Goal: Transaction & Acquisition: Subscribe to service/newsletter

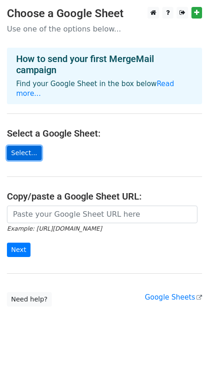
click at [21, 146] on link "Select..." at bounding box center [24, 153] width 35 height 14
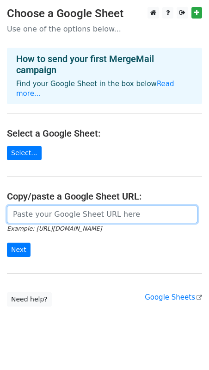
click at [27, 206] on input "url" at bounding box center [102, 215] width 191 height 18
paste input "https://docs.google.com/spreadsheets/d/1jADA1l2kyZP5CaYdeLGlL6rXAoEcPQ55TA-yMXn…"
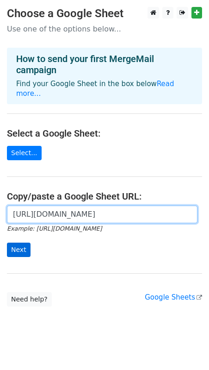
type input "https://docs.google.com/spreadsheets/d/1jADA1l2kyZP5CaYdeLGlL6rXAoEcPQ55TA-yMXn…"
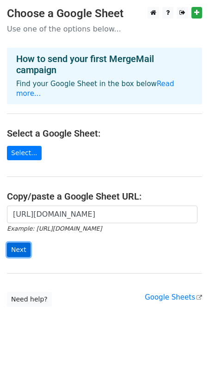
scroll to position [0, 0]
click at [22, 243] on input "Next" at bounding box center [19, 250] width 24 height 14
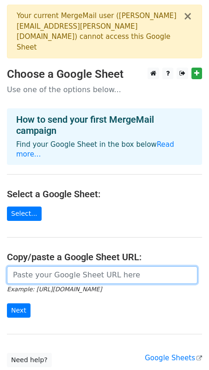
click at [134, 266] on input "url" at bounding box center [102, 275] width 191 height 18
paste input "[URL][DOMAIN_NAME]"
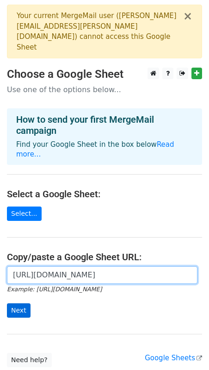
type input "https://docs.google.com/spreadsheets/d/1jADA1l2kyZP5CaYdeLGlL6rXAoEcPQ55TA-yMXn…"
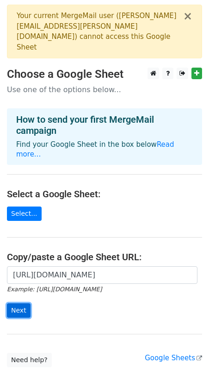
click at [19, 303] on input "Next" at bounding box center [19, 310] width 24 height 14
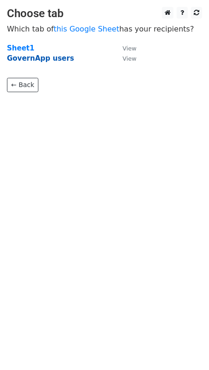
click at [33, 59] on strong "GovernApp users" at bounding box center [40, 58] width 67 height 8
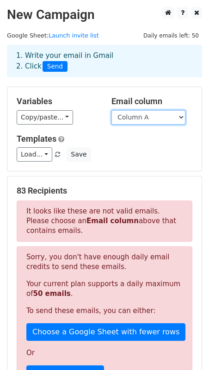
click at [147, 115] on select "Column A Column B Column C Column D Column E Column F Column G" at bounding box center [149, 117] width 74 height 14
click at [112, 110] on select "Column A Column B Column C Column D Column E Column F Column G" at bounding box center [149, 117] width 74 height 14
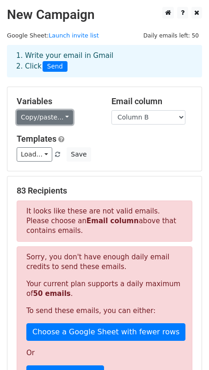
click at [38, 116] on link "Copy/paste..." at bounding box center [45, 117] width 57 height 14
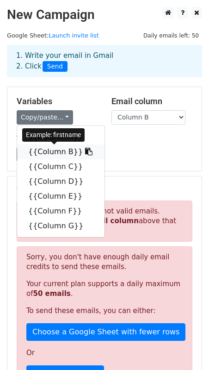
click at [44, 151] on link "{{Column B}}" at bounding box center [61, 152] width 88 height 15
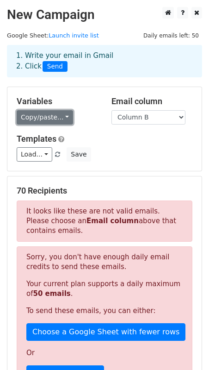
click at [41, 118] on link "Copy/paste..." at bounding box center [45, 117] width 57 height 14
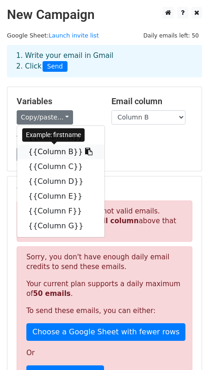
click at [44, 152] on link "{{Column B}}" at bounding box center [61, 152] width 88 height 15
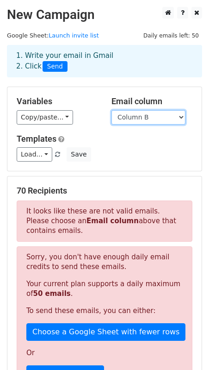
click at [134, 120] on select "Column A Column B Column C Column D Column E Column F Column G" at bounding box center [149, 117] width 74 height 14
click at [142, 118] on select "Column A Column B Column C Column D Column E Column F Column G" at bounding box center [149, 117] width 74 height 14
select select "Column G"
click at [112, 110] on select "Column A Column B Column C Column D Column E Column F Column G" at bounding box center [149, 117] width 74 height 14
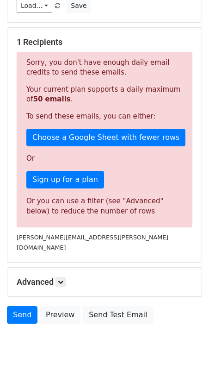
scroll to position [149, 0]
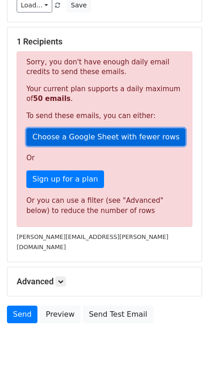
click at [106, 137] on link "Choose a Google Sheet with fewer rows" at bounding box center [105, 137] width 159 height 18
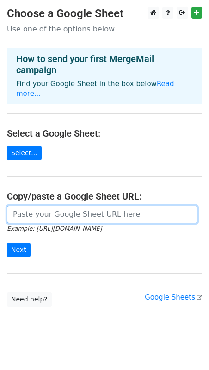
click at [65, 206] on input "url" at bounding box center [102, 215] width 191 height 18
paste input "[URL][DOMAIN_NAME]"
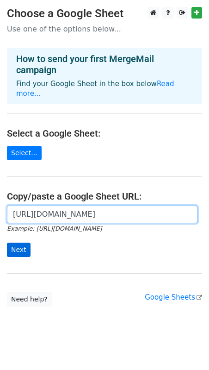
type input "https://docs.google.com/spreadsheets/d/1jADA1l2kyZP5CaYdeLGlL6rXAoEcPQ55TA-yMXn…"
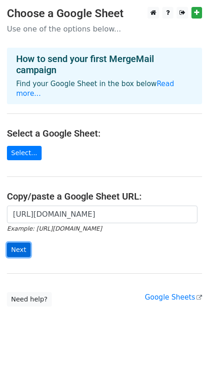
scroll to position [0, 0]
click at [17, 243] on input "Next" at bounding box center [19, 250] width 24 height 14
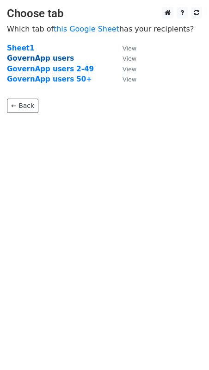
click at [36, 58] on strong "GovernApp users" at bounding box center [40, 58] width 67 height 8
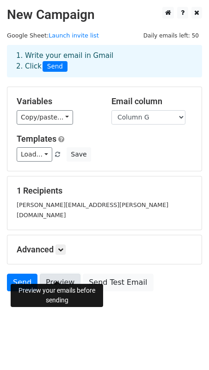
click at [61, 274] on link "Preview" at bounding box center [60, 283] width 41 height 18
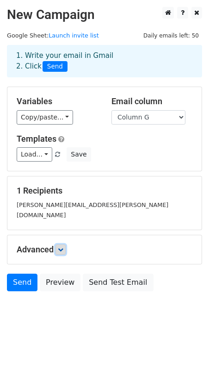
click at [63, 247] on icon at bounding box center [61, 250] width 6 height 6
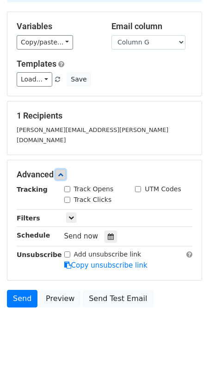
scroll to position [80, 0]
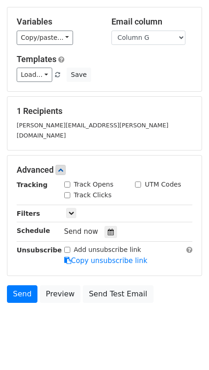
click at [68, 182] on input "Track Opens" at bounding box center [67, 185] width 6 height 6
checkbox input "true"
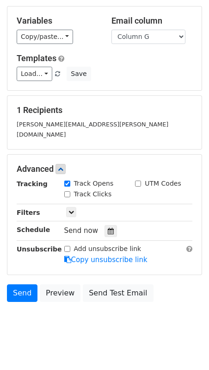
scroll to position [80, 0]
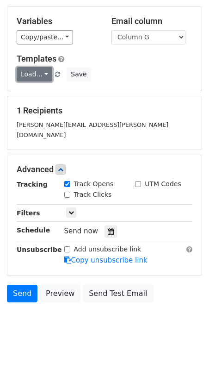
click at [37, 77] on link "Load..." at bounding box center [35, 74] width 36 height 14
click at [36, 76] on link "Load..." at bounding box center [35, 74] width 36 height 14
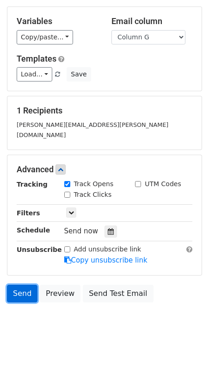
click at [25, 285] on link "Send" at bounding box center [22, 294] width 31 height 18
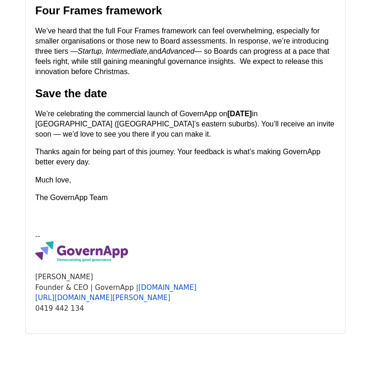
scroll to position [578, 0]
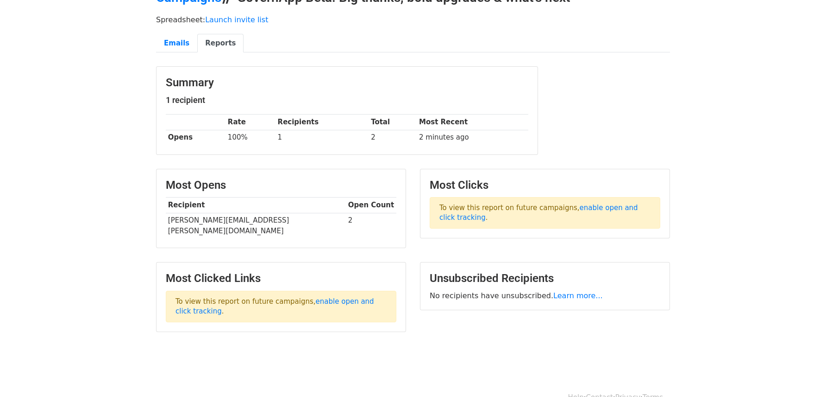
scroll to position [63, 0]
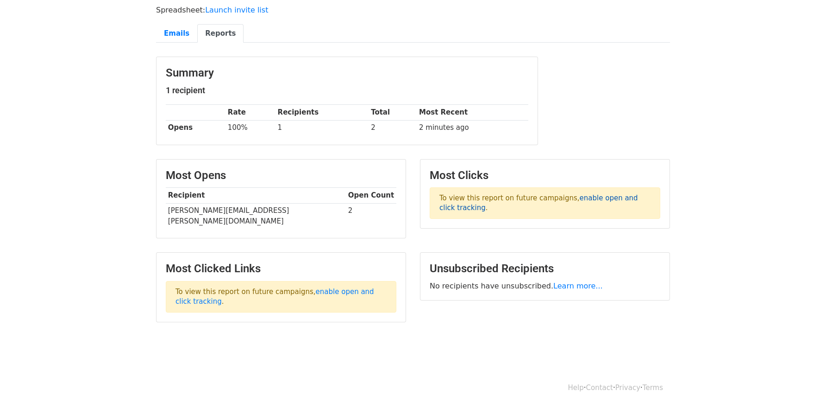
click at [597, 198] on link "enable open and click tracking" at bounding box center [539, 203] width 199 height 18
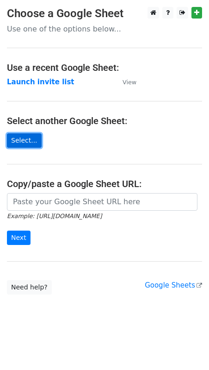
click at [24, 139] on link "Select..." at bounding box center [24, 140] width 35 height 14
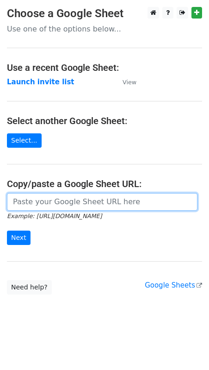
drag, startPoint x: 25, startPoint y: 199, endPoint x: 19, endPoint y: 200, distance: 6.5
click at [25, 200] on input "url" at bounding box center [102, 202] width 191 height 18
paste input "https://docs.google.com/spreadsheets/d/1jADA1l2kyZP5CaYdeLGlL6rXAoEcPQ55TA-yMXn…"
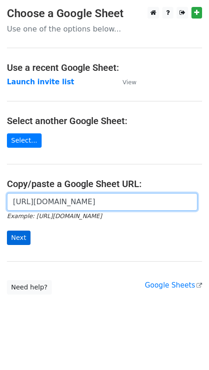
type input "https://docs.google.com/spreadsheets/d/1jADA1l2kyZP5CaYdeLGlL6rXAoEcPQ55TA-yMXn…"
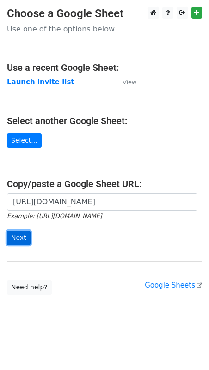
click at [21, 239] on input "Next" at bounding box center [19, 238] width 24 height 14
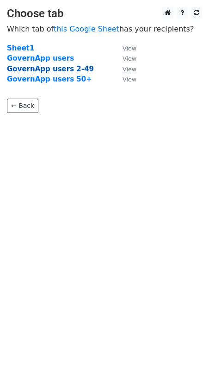
click at [50, 69] on strong "GovernApp users 2-49" at bounding box center [50, 69] width 87 height 8
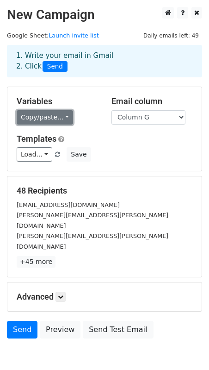
click at [41, 118] on link "Copy/paste..." at bounding box center [45, 117] width 57 height 14
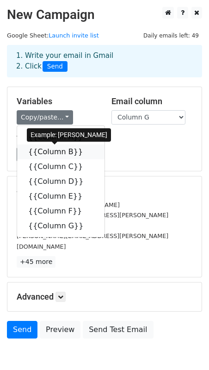
click at [46, 153] on link "{{Column B}}" at bounding box center [61, 152] width 88 height 15
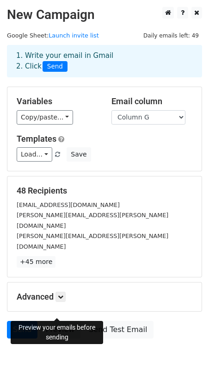
click at [64, 321] on link "Preview" at bounding box center [60, 330] width 41 height 18
click at [37, 292] on h5 "Advanced" at bounding box center [105, 297] width 176 height 10
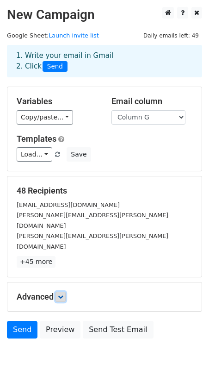
click at [66, 292] on link at bounding box center [61, 297] width 10 height 10
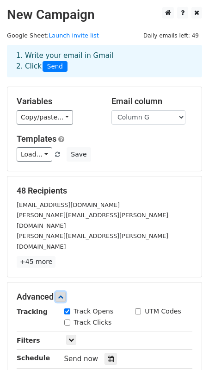
scroll to position [118, 0]
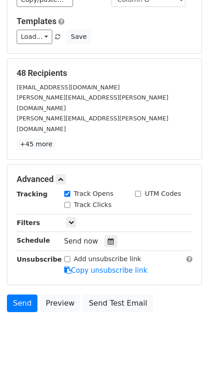
click at [67, 202] on input "Track Clicks" at bounding box center [67, 205] width 6 height 6
checkbox input "true"
click at [138, 191] on input "UTM Codes" at bounding box center [138, 194] width 6 height 6
click at [139, 191] on input "UTM Codes" at bounding box center [138, 194] width 6 height 6
checkbox input "false"
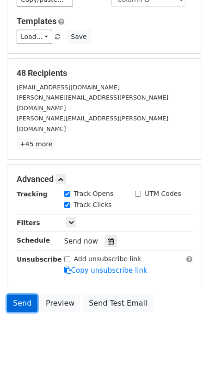
click at [20, 295] on link "Send" at bounding box center [22, 304] width 31 height 18
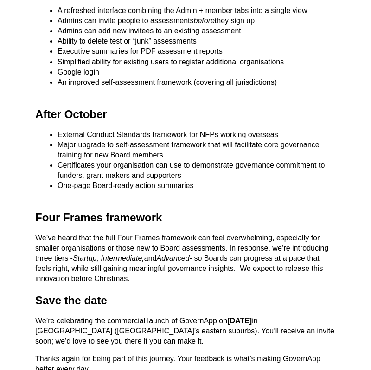
scroll to position [1951, 0]
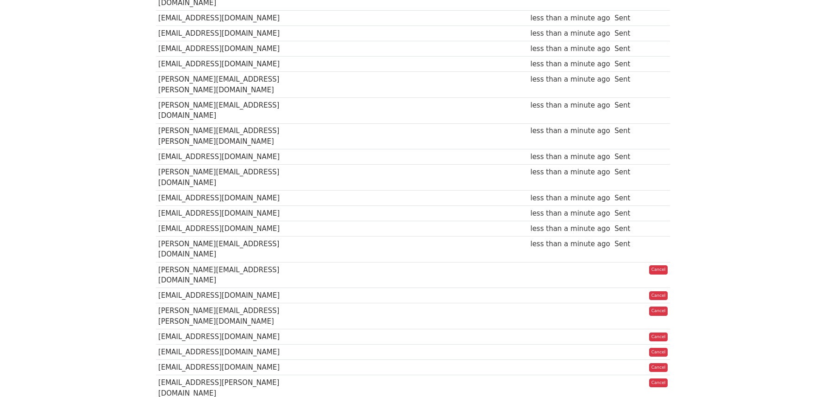
scroll to position [569, 0]
